Goal: Transaction & Acquisition: Purchase product/service

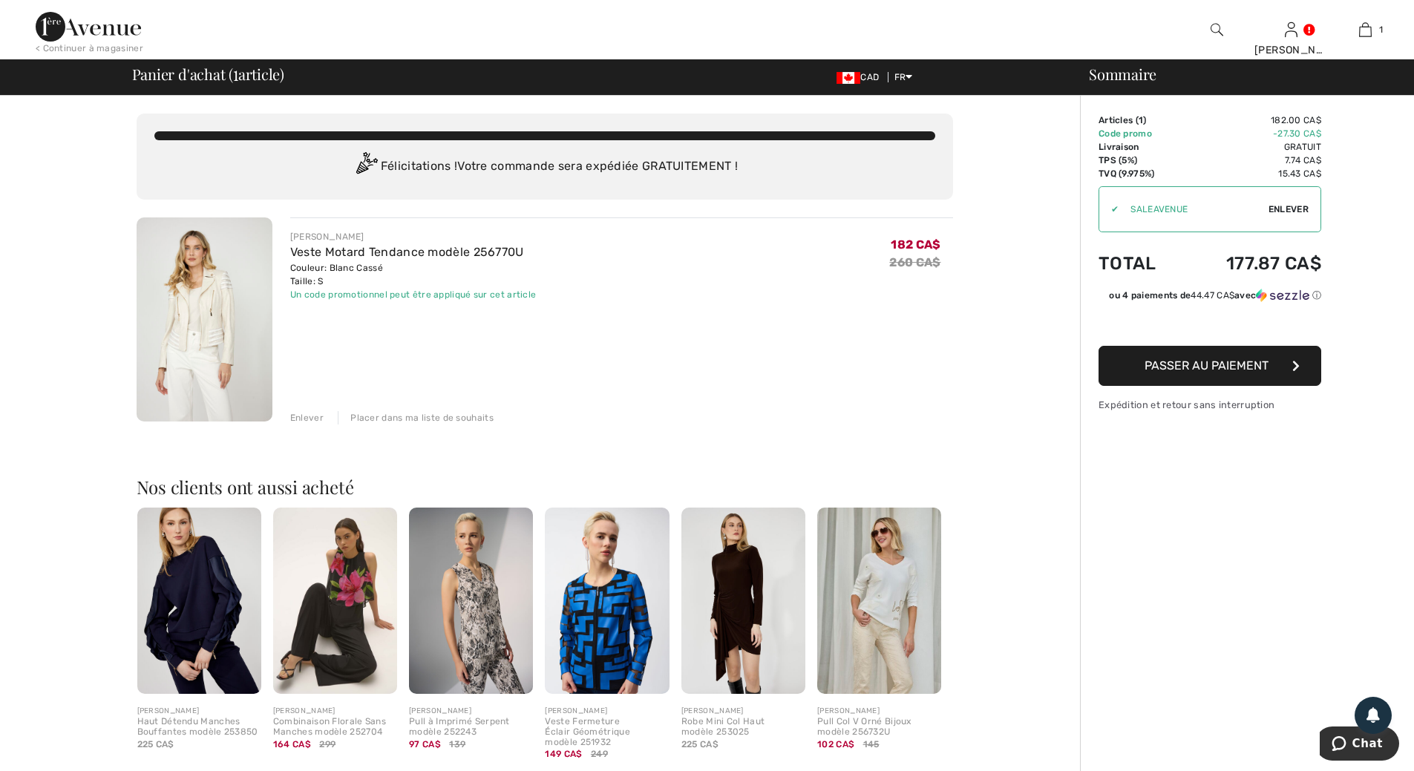
click at [1219, 365] on span "Passer au paiement" at bounding box center [1207, 366] width 124 height 14
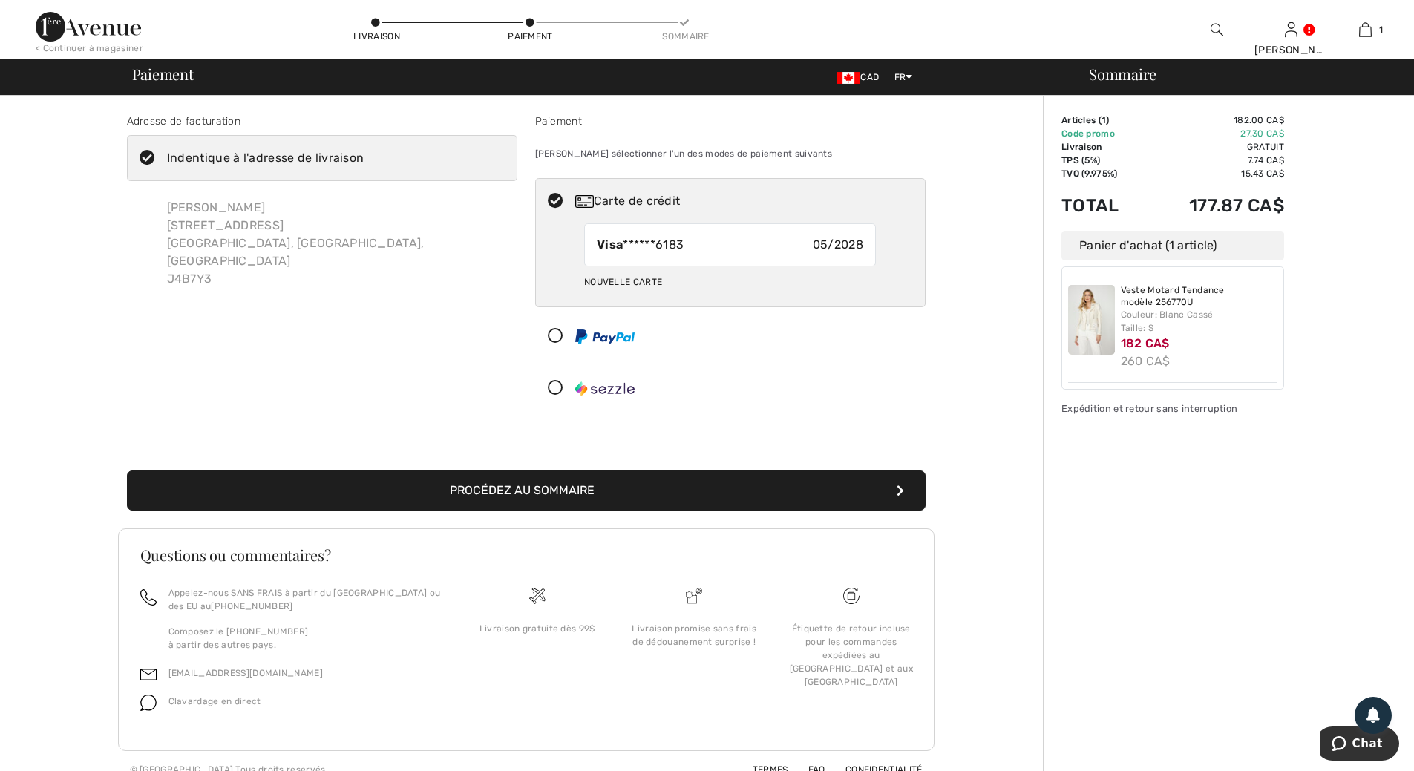
click at [576, 494] on button "Procédez au sommaire" at bounding box center [526, 491] width 799 height 40
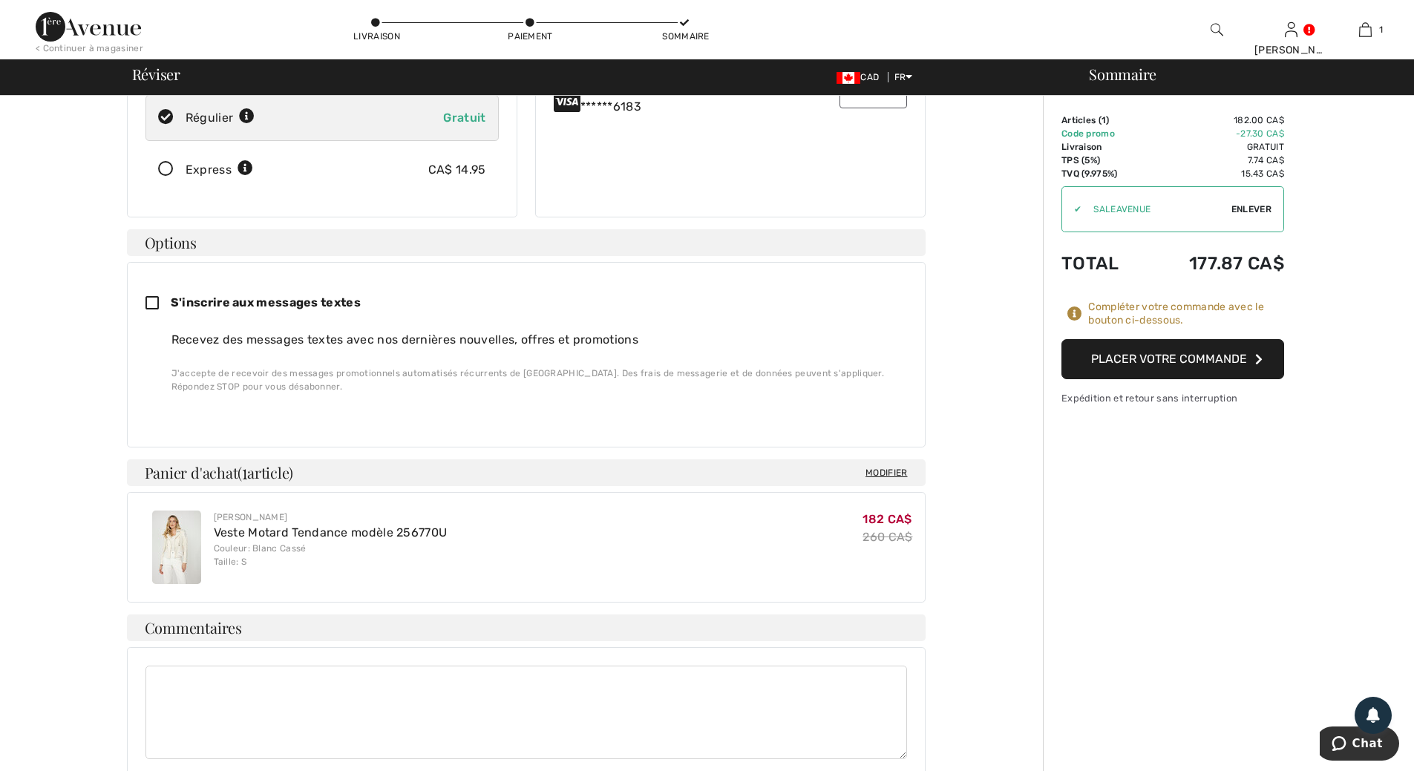
scroll to position [74, 0]
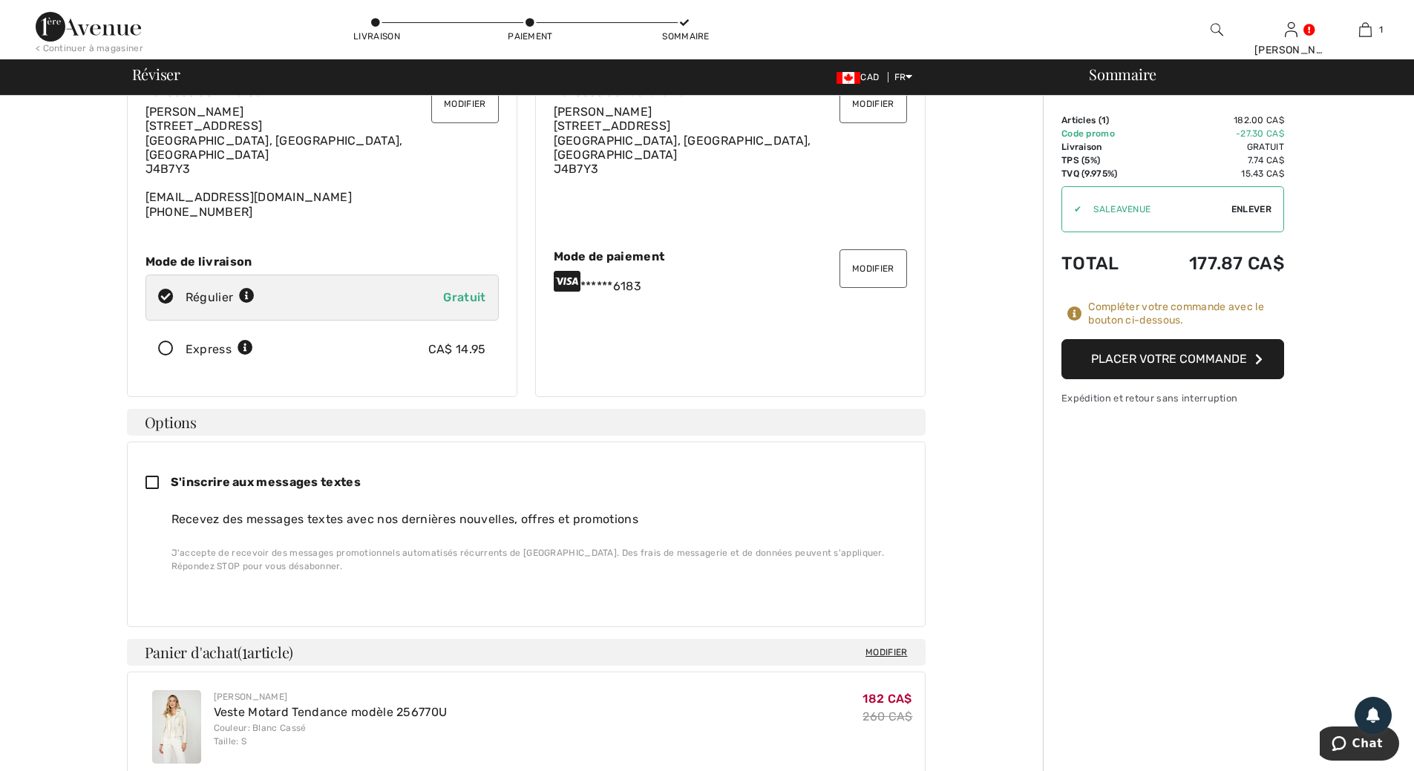
click at [1175, 360] on button "Placer votre commande" at bounding box center [1173, 359] width 223 height 40
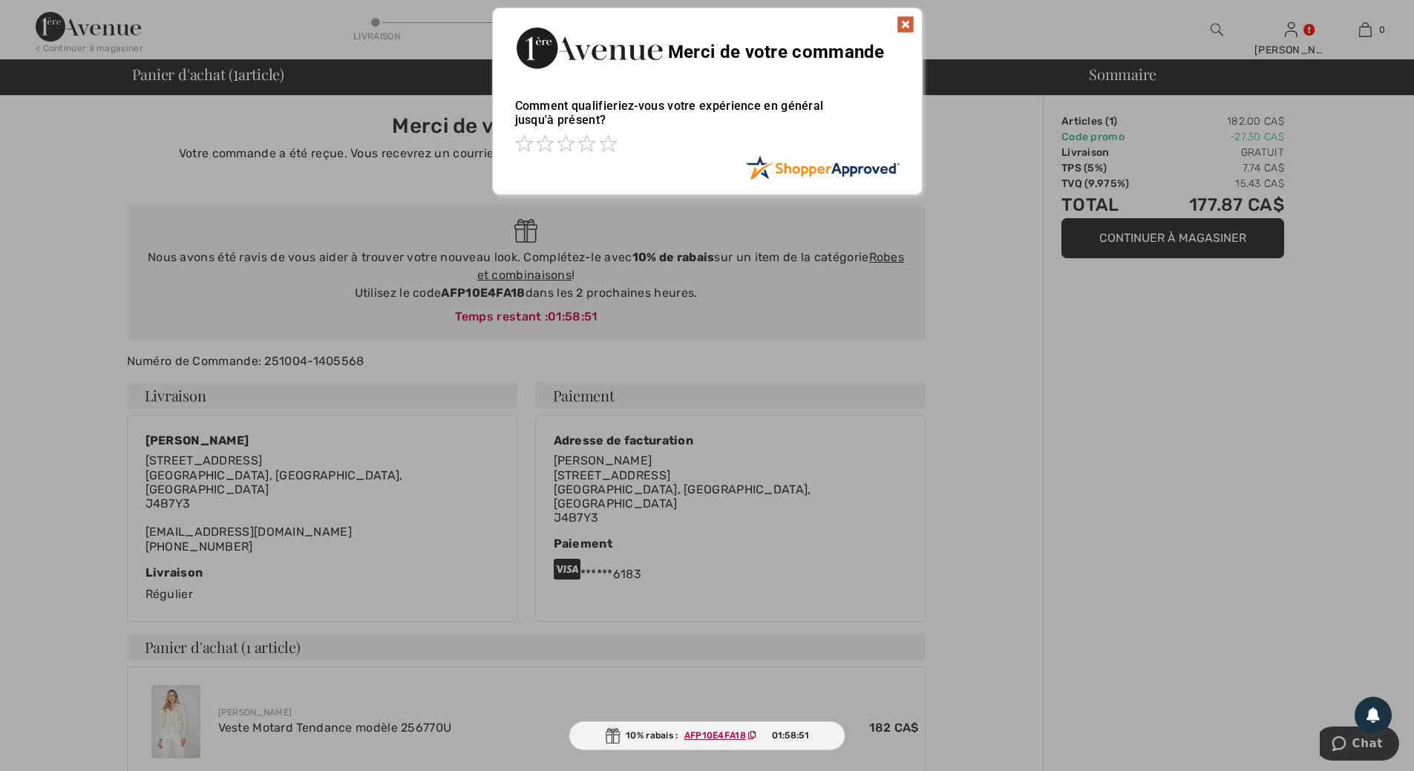
click at [906, 23] on img at bounding box center [906, 25] width 18 height 18
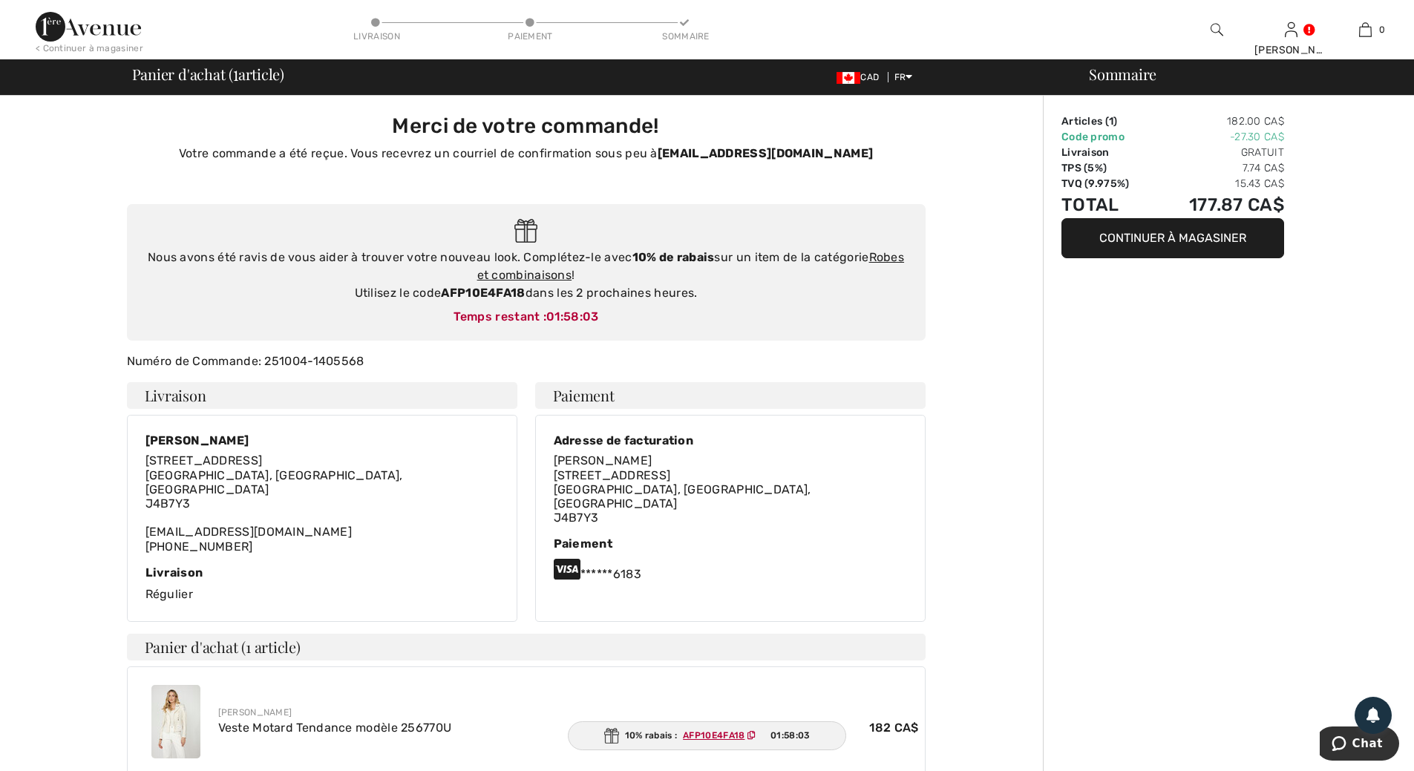
click at [1149, 237] on button "Continuer à magasiner" at bounding box center [1173, 238] width 223 height 40
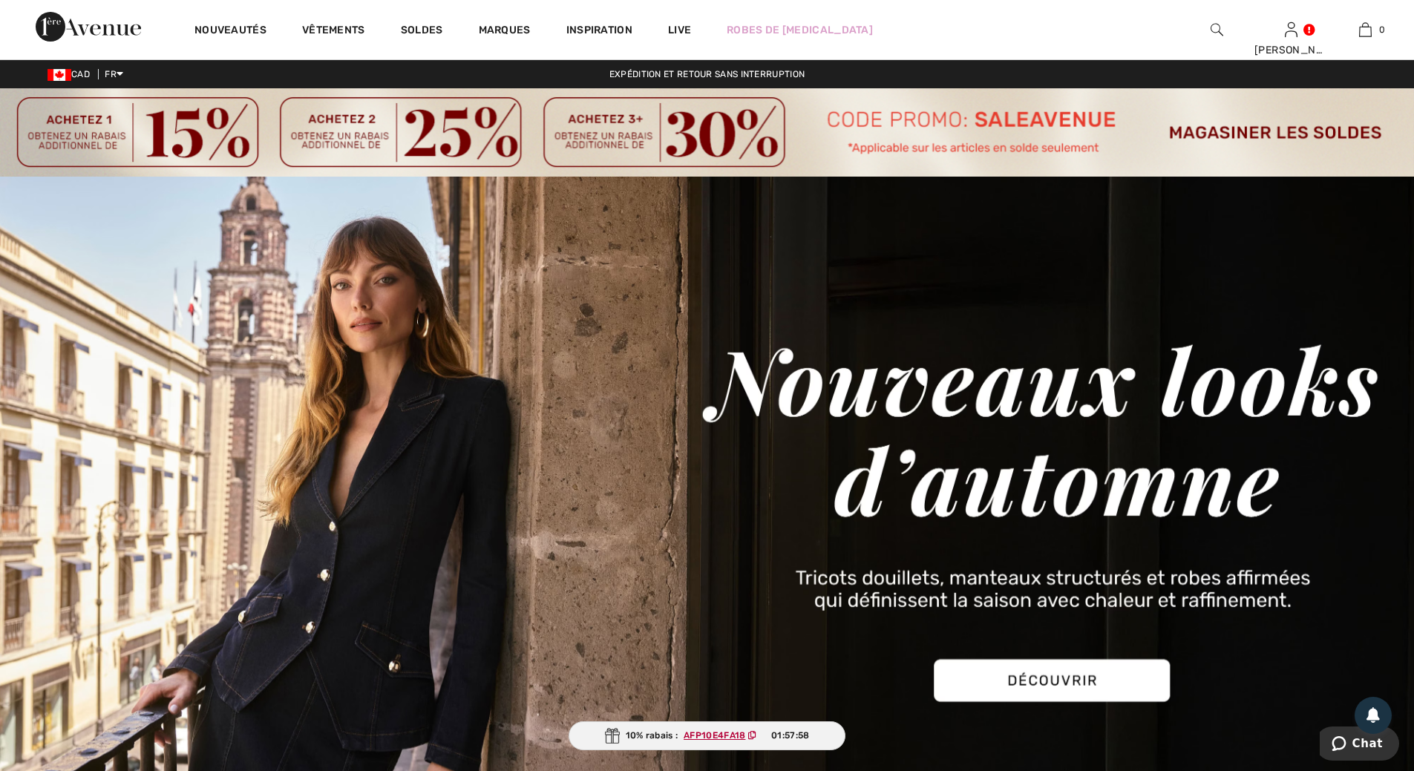
click at [1227, 125] on img at bounding box center [707, 132] width 1414 height 88
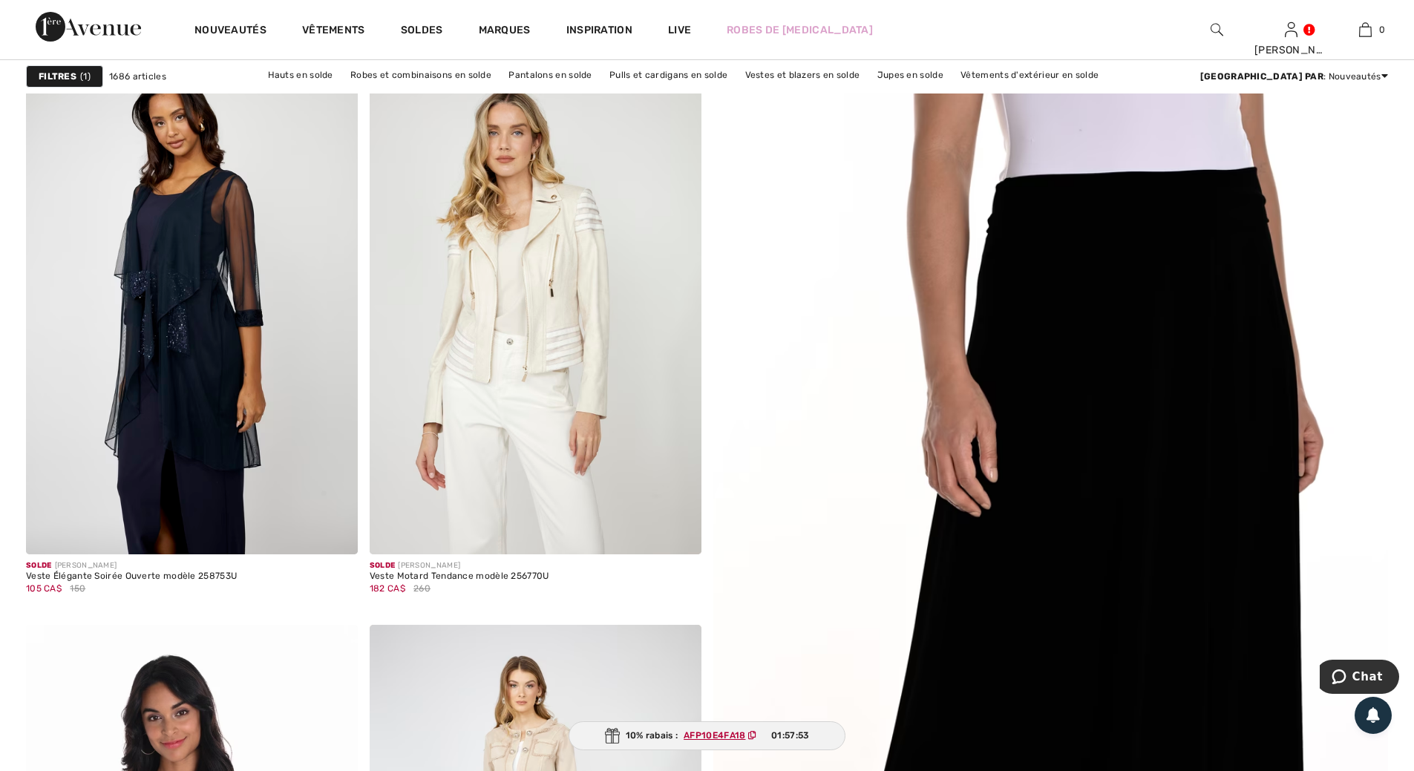
scroll to position [297, 0]
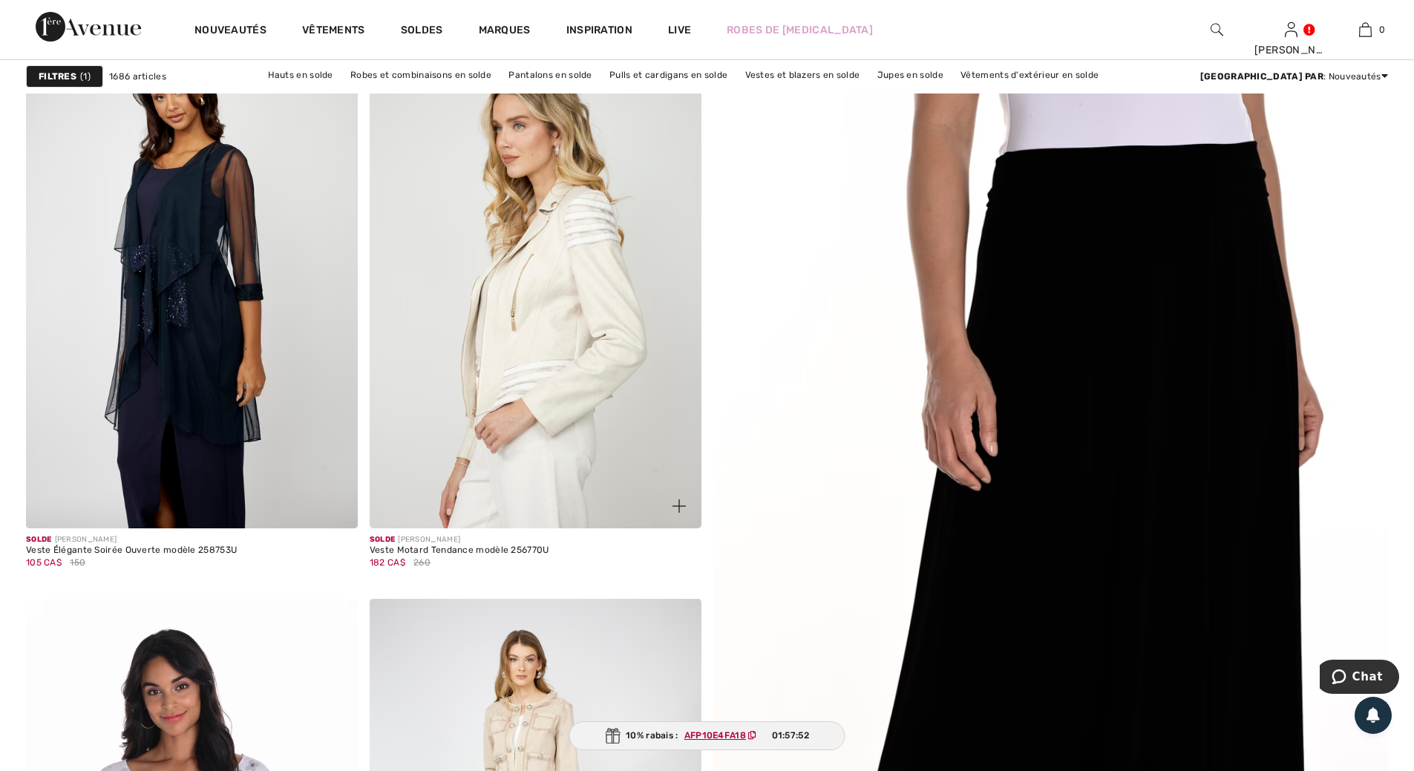
click at [539, 348] on img at bounding box center [536, 279] width 332 height 497
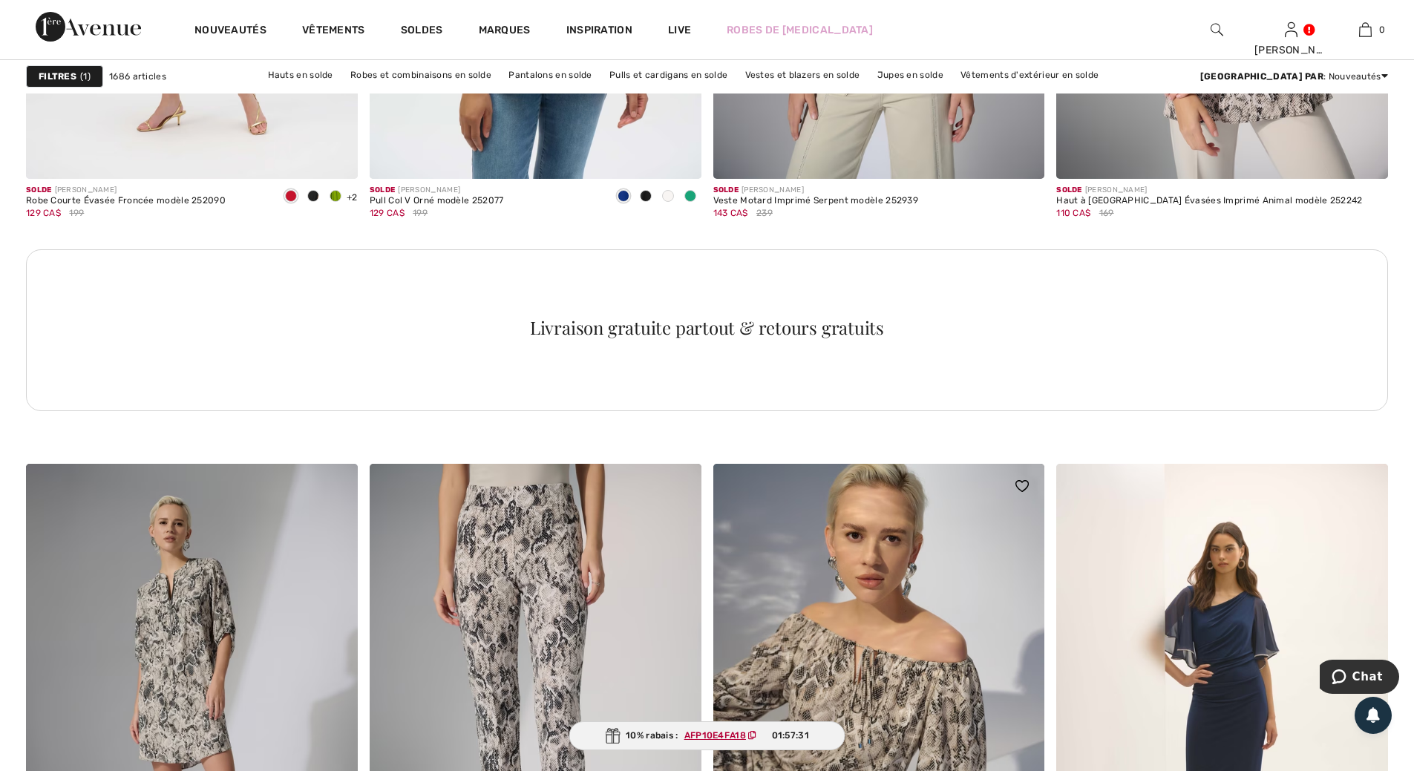
scroll to position [6979, 0]
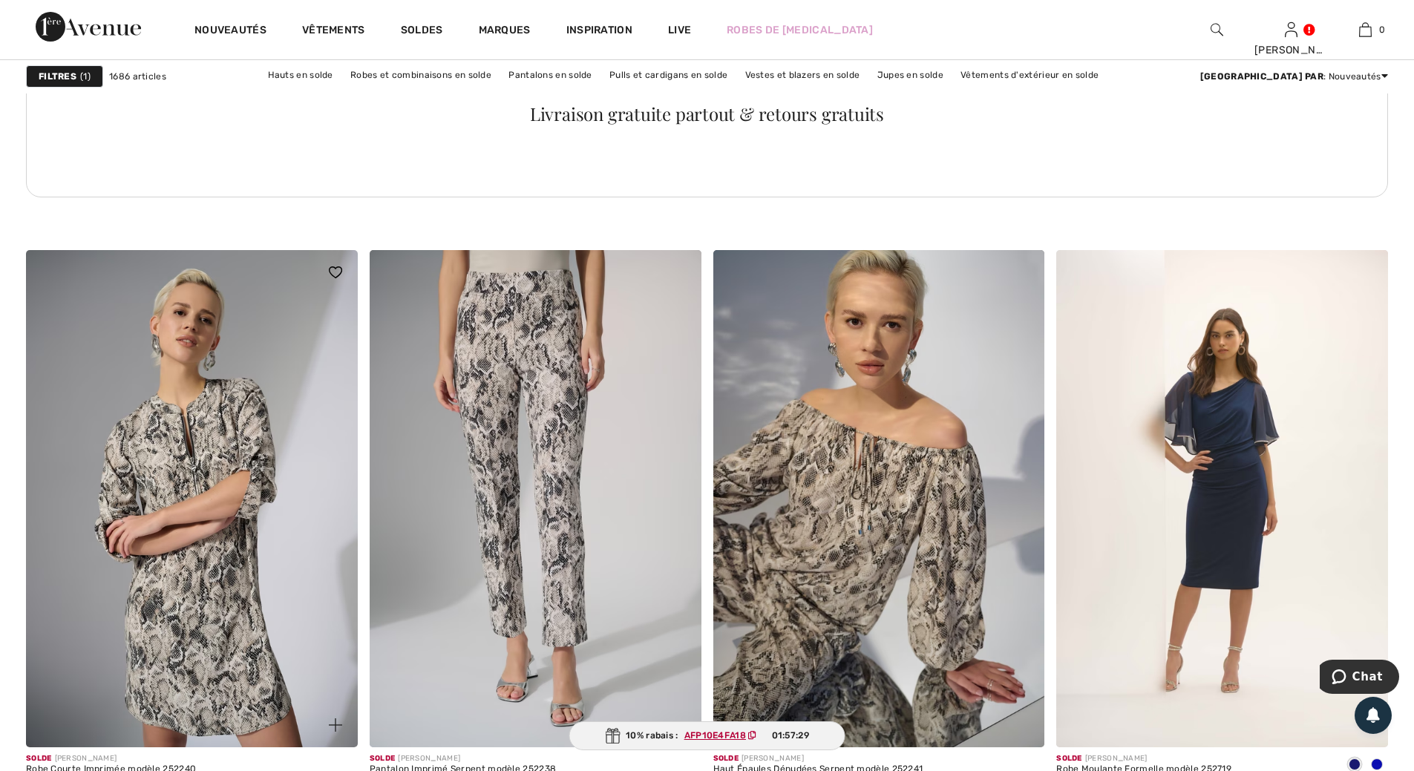
click at [206, 485] on img at bounding box center [192, 498] width 332 height 497
